Goal: Information Seeking & Learning: Learn about a topic

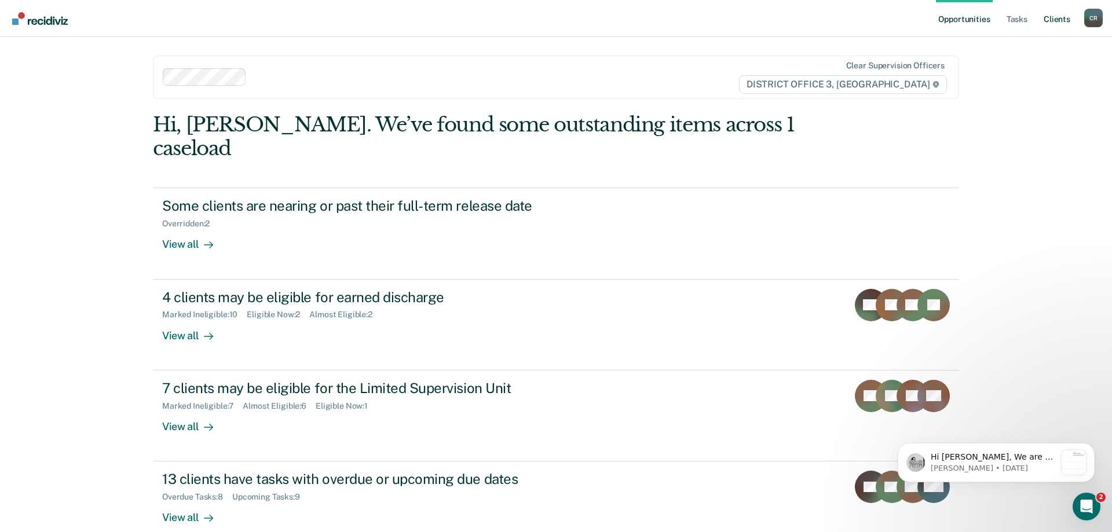
click at [1060, 24] on link "Client s" at bounding box center [1056, 18] width 31 height 37
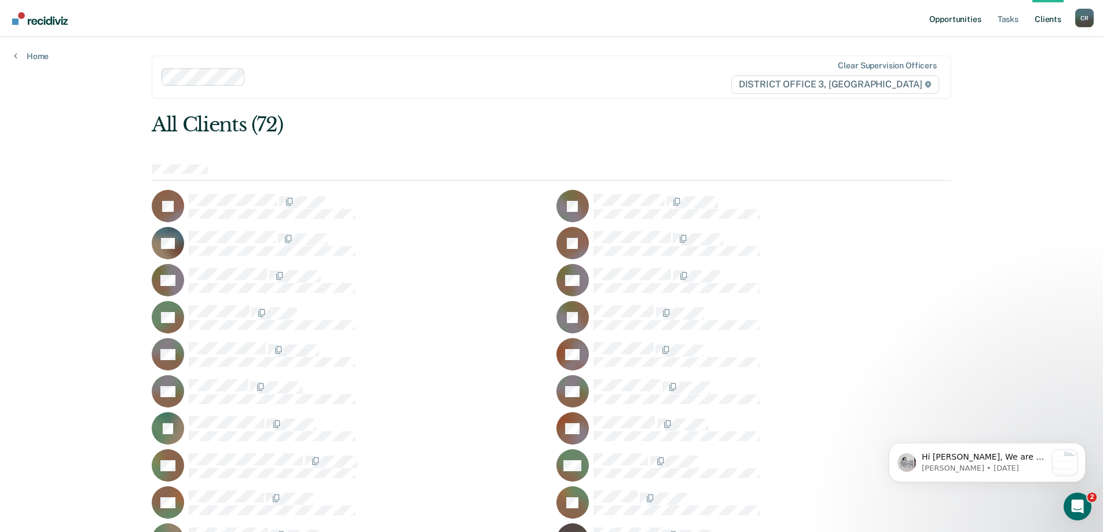
click at [961, 25] on link "Opportunities" at bounding box center [955, 18] width 56 height 37
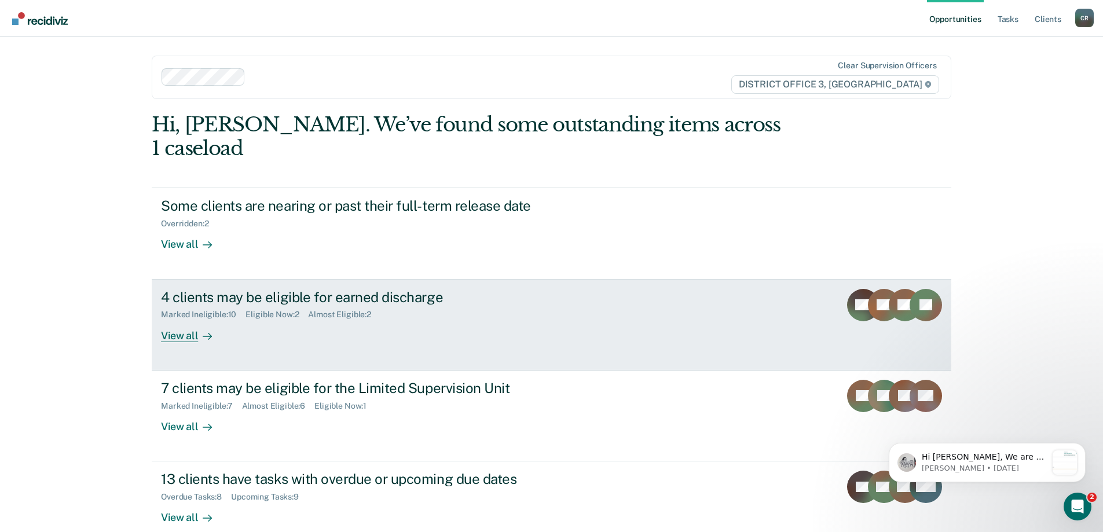
click at [484, 316] on div "4 clients may be eligible for earned discharge Marked Ineligible : 10 Eligible …" at bounding box center [378, 315] width 434 height 53
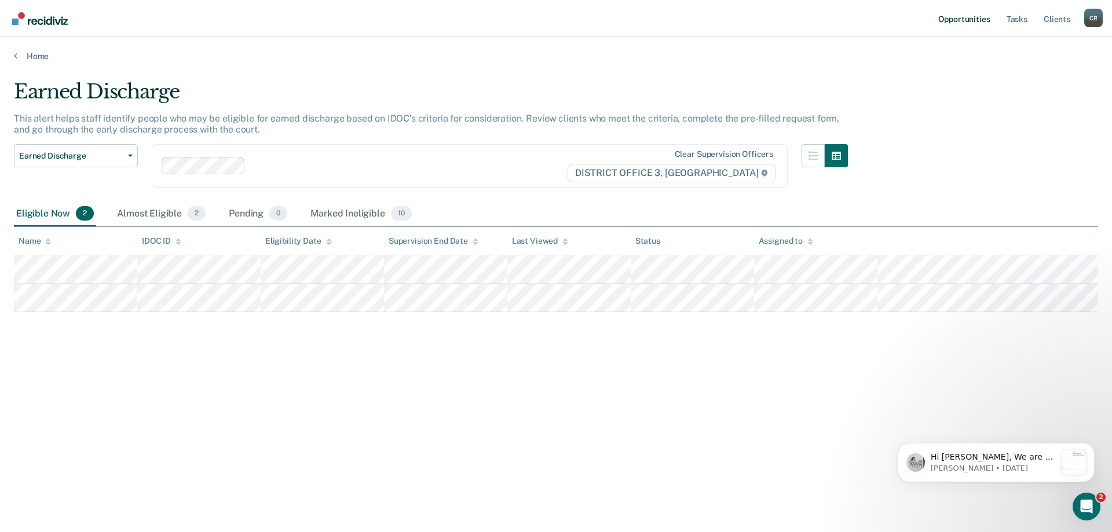
click at [965, 19] on link "Opportunities" at bounding box center [964, 18] width 56 height 37
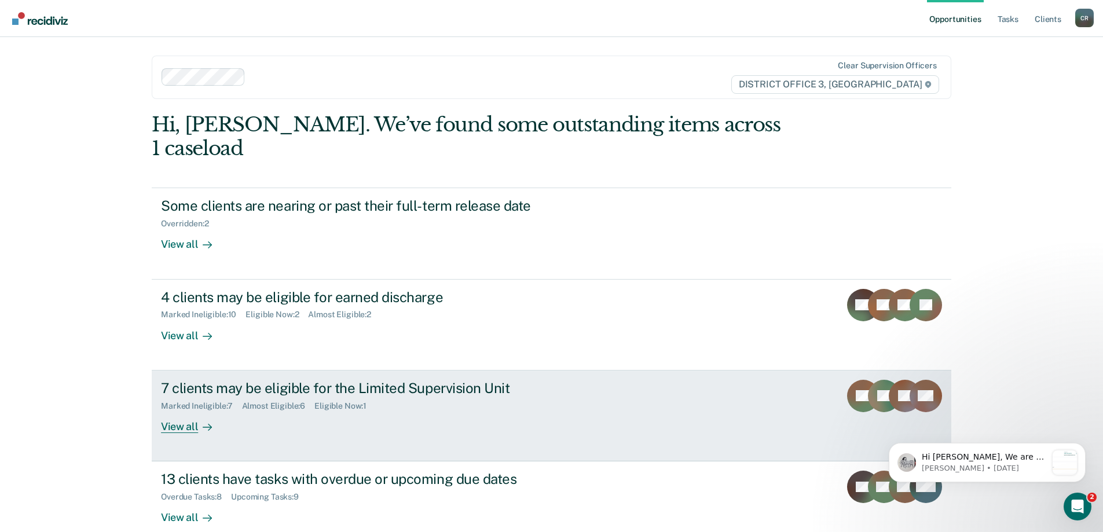
click at [592, 381] on div "7 clients may be eligible for the Limited Supervision Unit Marked Ineligible : …" at bounding box center [378, 406] width 434 height 53
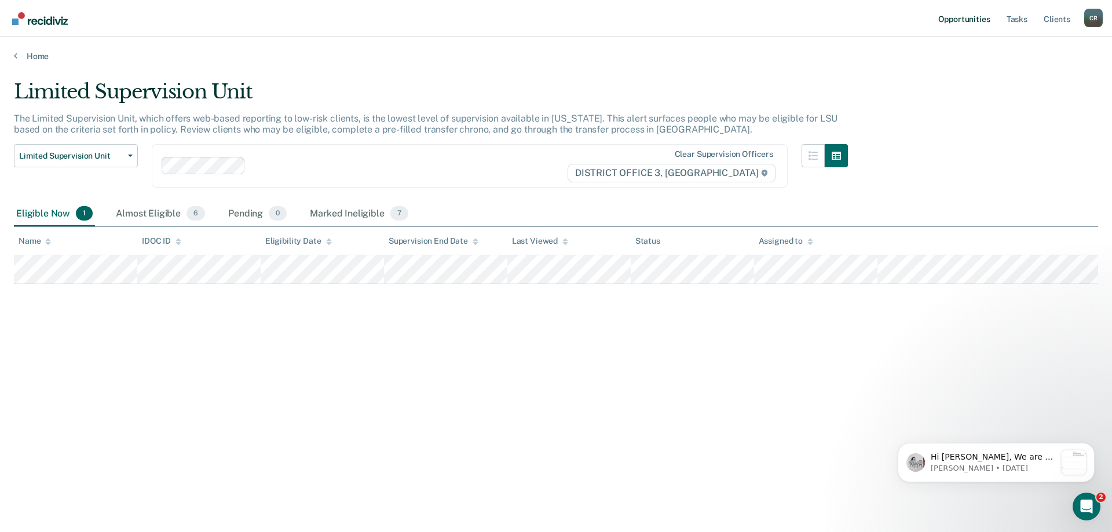
click at [967, 16] on link "Opportunities" at bounding box center [964, 18] width 56 height 37
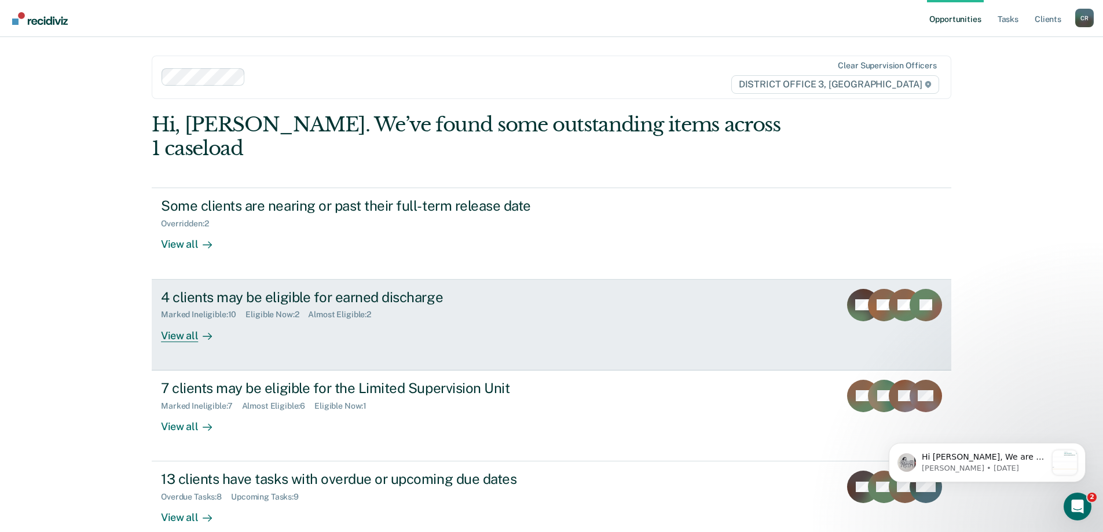
scroll to position [43, 0]
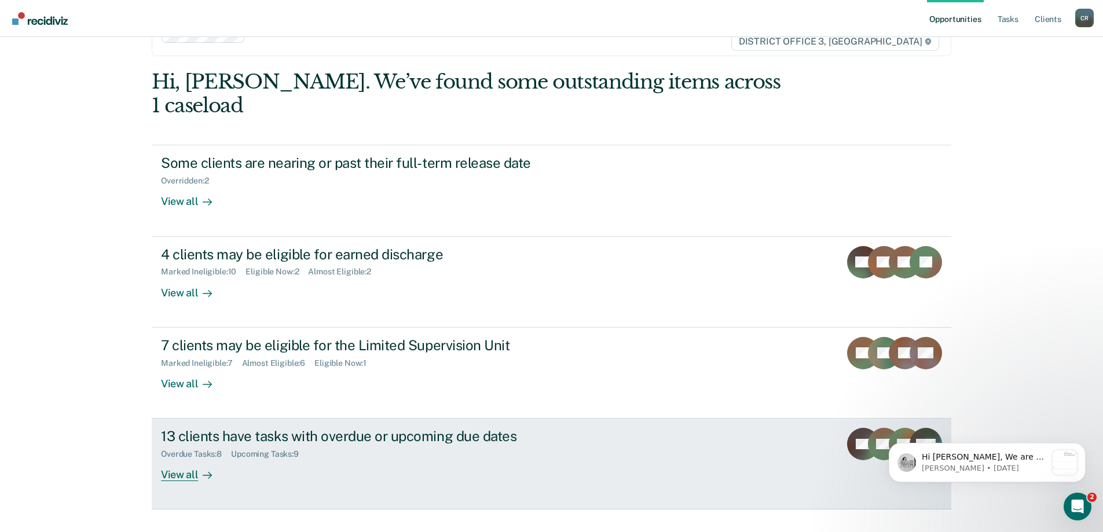
click at [587, 440] on div "13 clients have tasks with overdue or upcoming due dates Overdue Tasks : 8 Upco…" at bounding box center [378, 454] width 434 height 53
